Goal: Information Seeking & Learning: Understand process/instructions

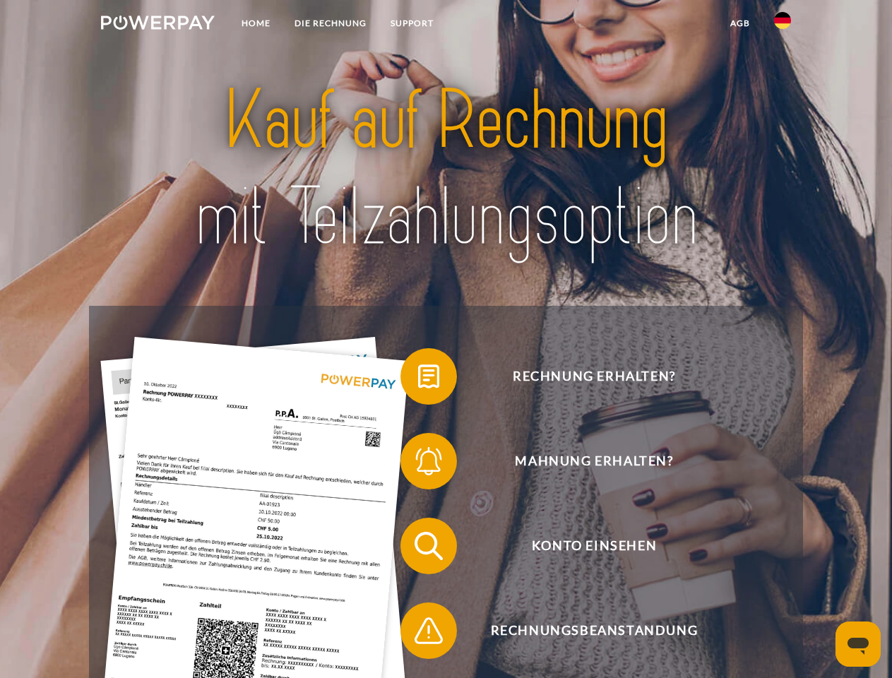
click at [158, 25] on img at bounding box center [158, 23] width 114 height 14
click at [783, 25] on img at bounding box center [782, 20] width 17 height 17
click at [740, 23] on link "agb" at bounding box center [740, 23] width 44 height 25
click at [418, 379] on span at bounding box center [407, 376] width 71 height 71
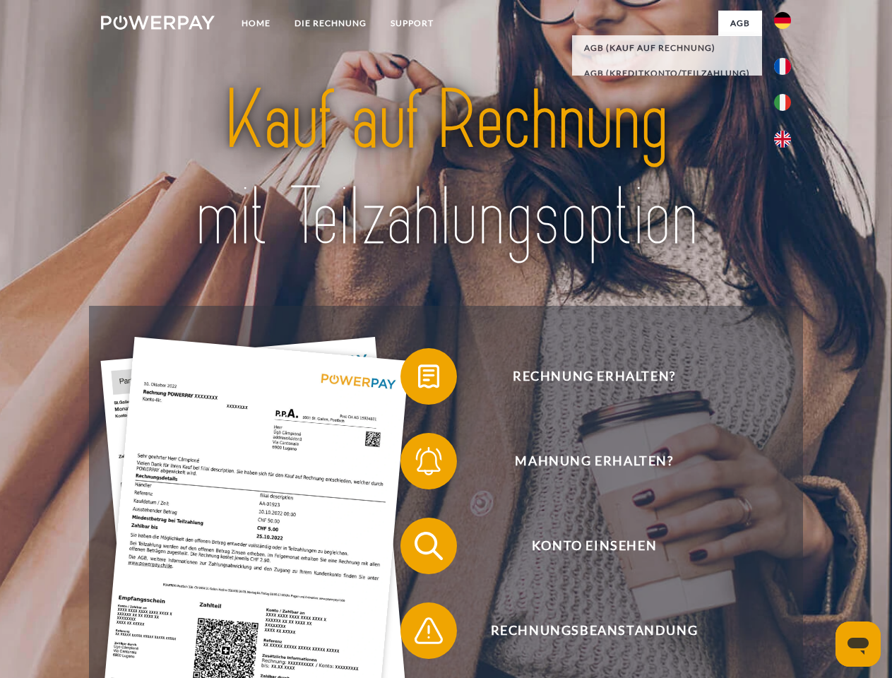
click at [418, 464] on span at bounding box center [407, 461] width 71 height 71
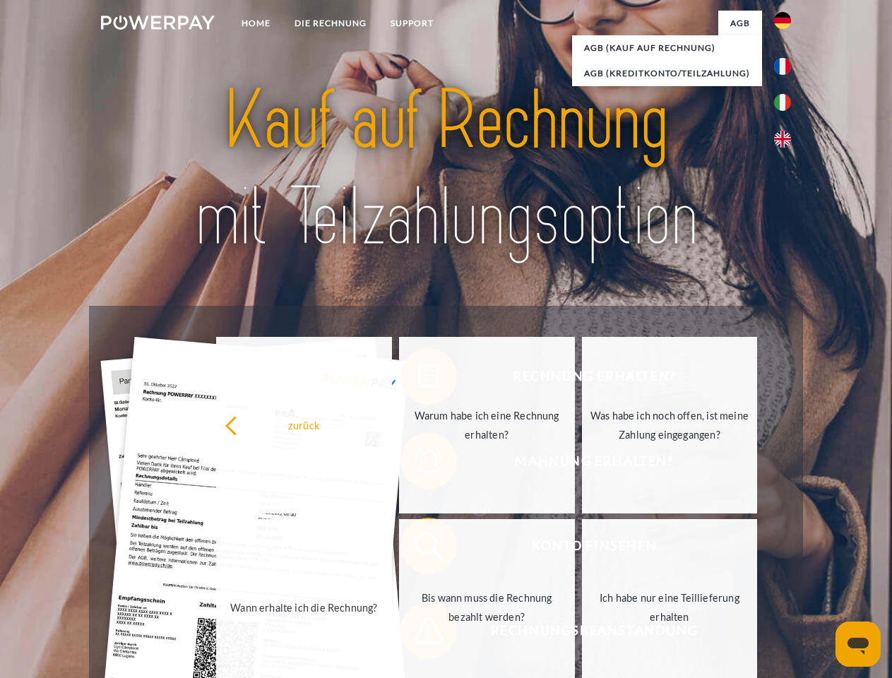
click at [418, 549] on link "Bis wann muss die Rechnung bezahlt werden?" at bounding box center [487, 607] width 176 height 177
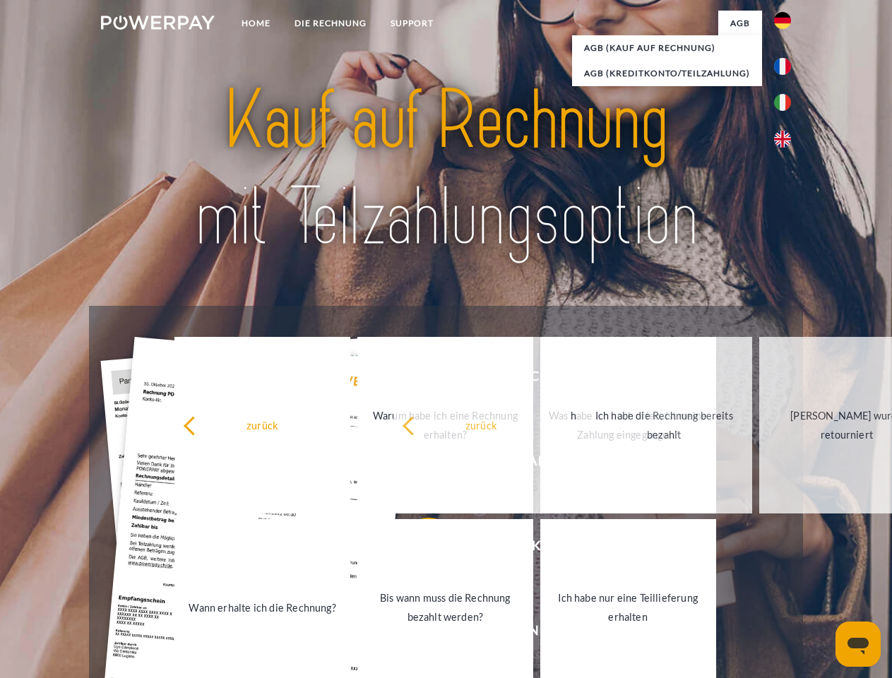
click at [418, 634] on span at bounding box center [407, 630] width 71 height 71
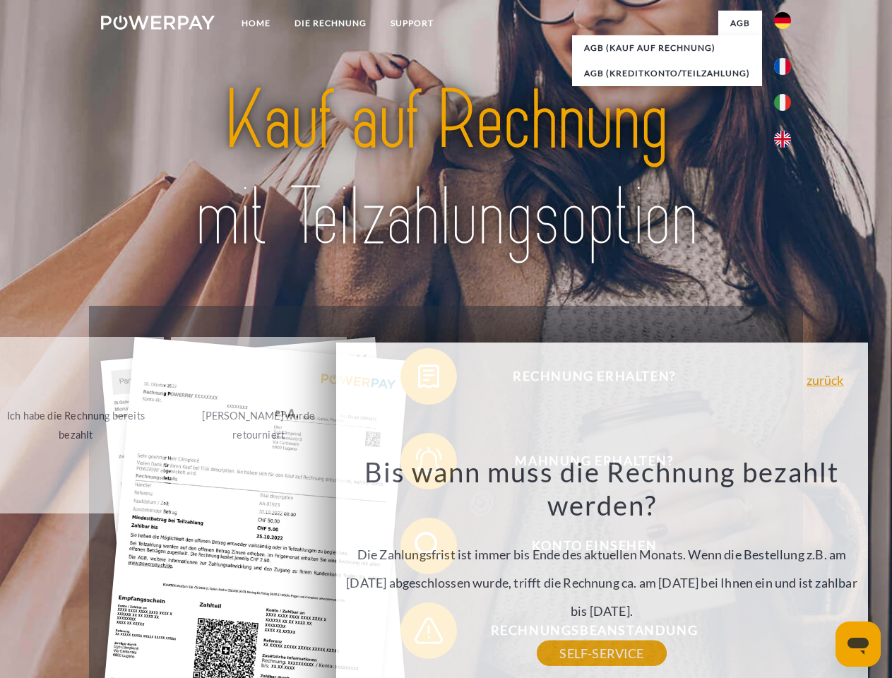
click at [858, 644] on icon "Messaging-Fenster öffnen" at bounding box center [858, 646] width 21 height 17
